Goal: Find contact information: Find contact information

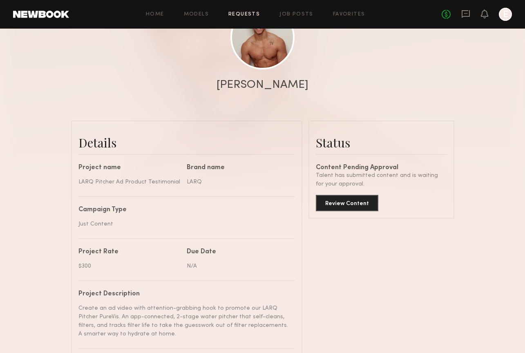
scroll to position [175, 0]
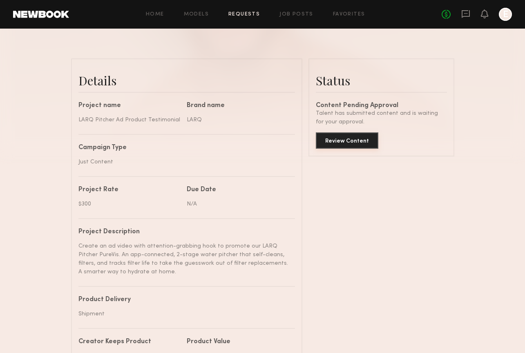
click at [368, 141] on button "Review Content" at bounding box center [347, 140] width 62 height 16
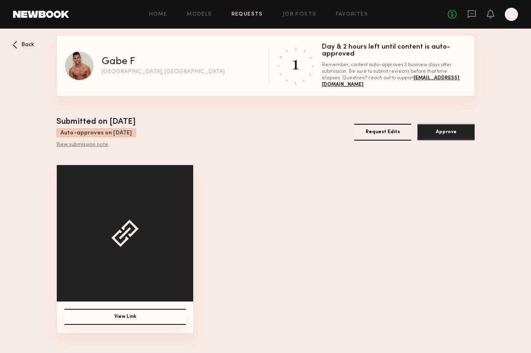
click at [162, 316] on button "View Link" at bounding box center [124, 317] width 121 height 16
click at [169, 313] on button "View Link" at bounding box center [124, 317] width 121 height 16
drag, startPoint x: 463, startPoint y: 80, endPoint x: 396, endPoint y: 79, distance: 67.0
click at [396, 79] on div "Remember, content auto-approves 3 business days after submission. Be sure to su…" at bounding box center [394, 75] width 144 height 26
drag, startPoint x: 393, startPoint y: 80, endPoint x: 460, endPoint y: 83, distance: 67.4
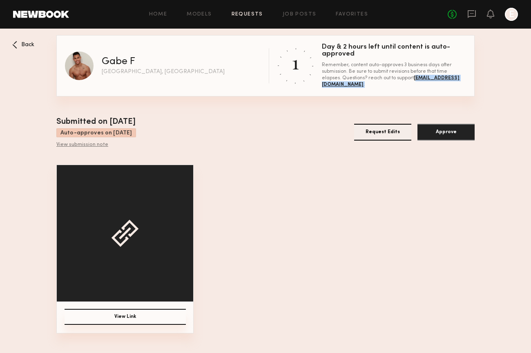
click at [460, 83] on div "Remember, content auto-approves 3 business days after submission. Be sure to su…" at bounding box center [394, 75] width 144 height 26
copy div "[EMAIL_ADDRESS][DOMAIN_NAME]"
